Goal: Information Seeking & Learning: Learn about a topic

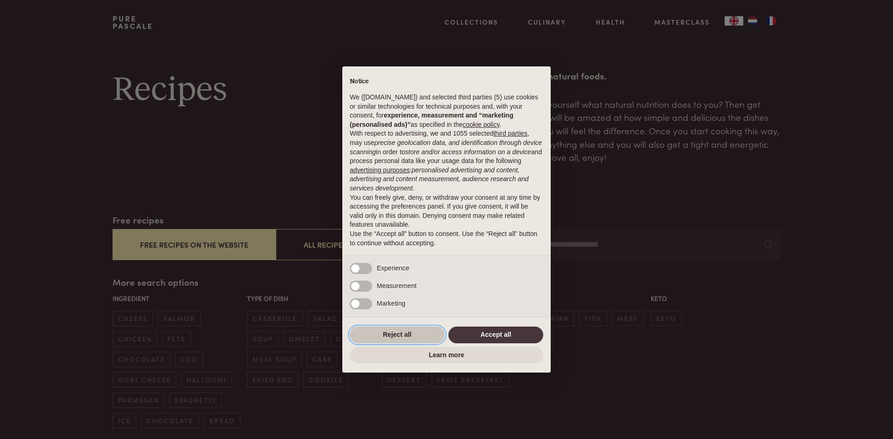
click at [399, 339] on button "Reject all" at bounding box center [397, 335] width 95 height 17
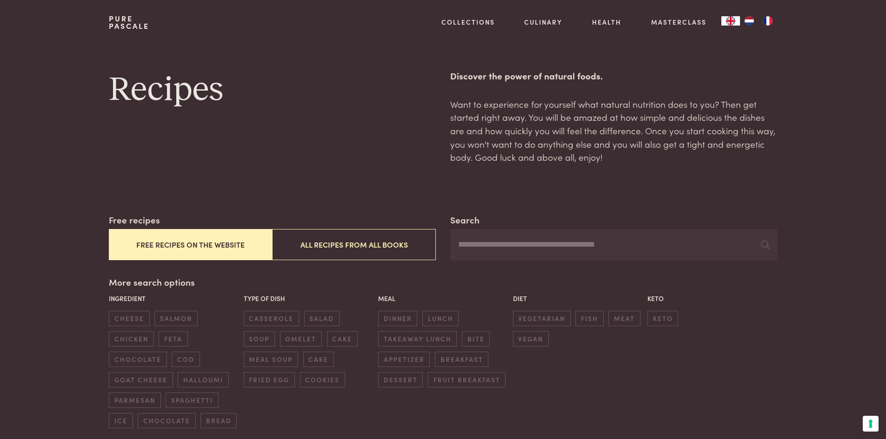
click at [119, 20] on link "Pure Pascale" at bounding box center [129, 22] width 40 height 15
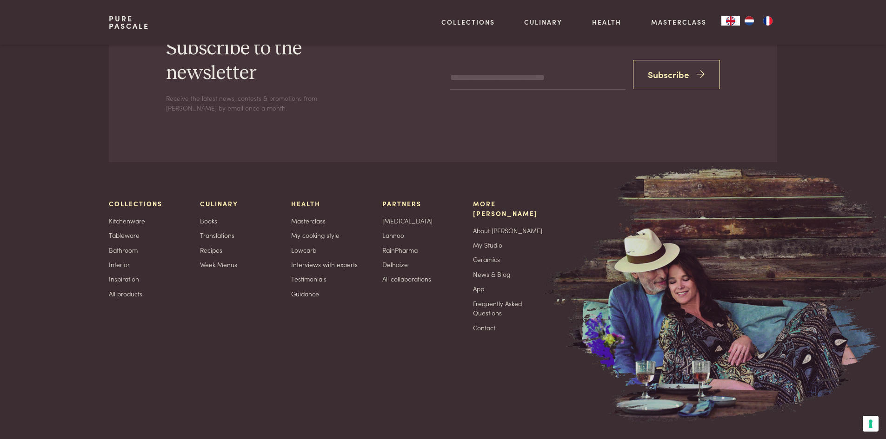
scroll to position [3035, 0]
click at [501, 225] on link "About [PERSON_NAME]" at bounding box center [507, 230] width 69 height 10
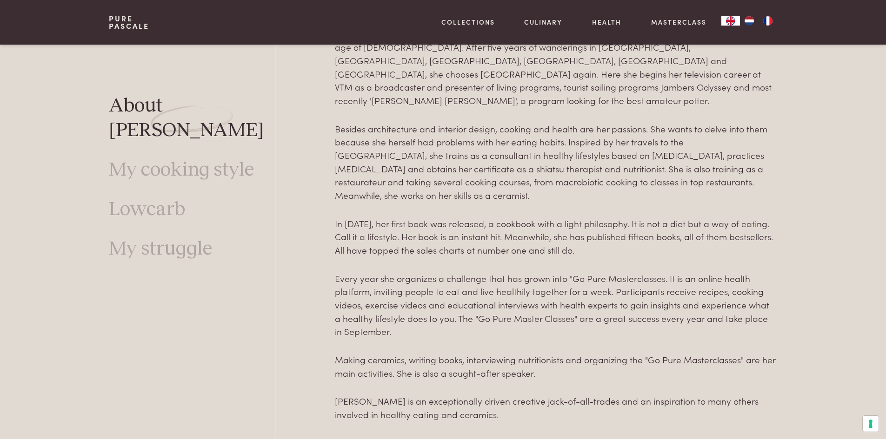
scroll to position [2976, 0]
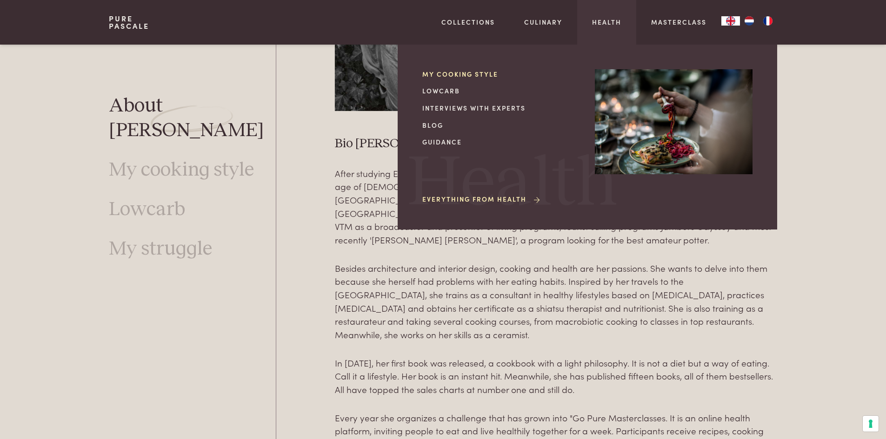
click at [458, 75] on link "My cooking style" at bounding box center [501, 74] width 158 height 10
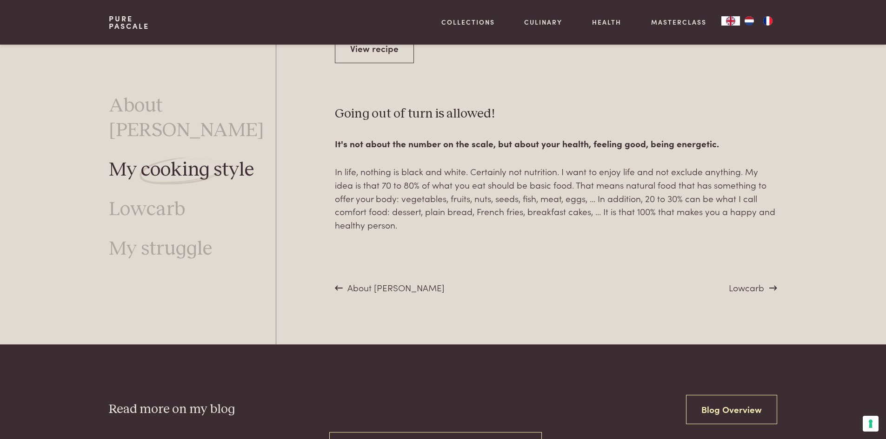
scroll to position [3564, 0]
click at [747, 282] on span "Lowcarb" at bounding box center [746, 288] width 35 height 13
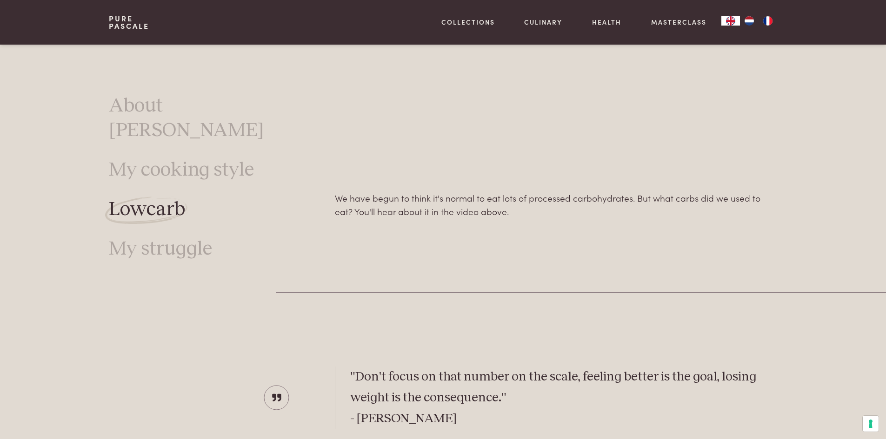
scroll to position [774, 0]
